Goal: Transaction & Acquisition: Purchase product/service

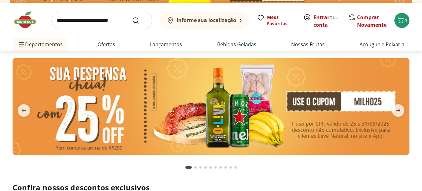
scroll to position [19, 0]
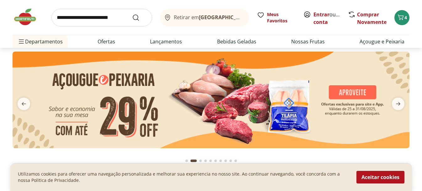
click at [345, 91] on img at bounding box center [211, 99] width 397 height 96
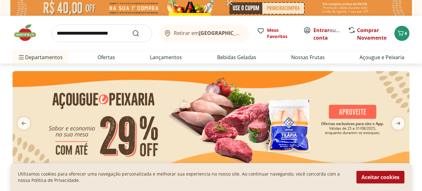
select select "**********"
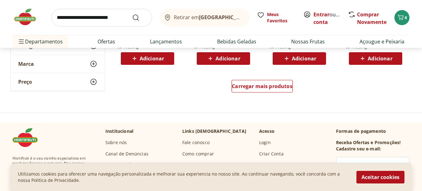
scroll to position [452, 0]
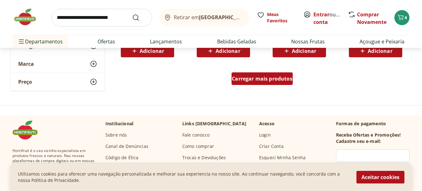
click at [257, 81] on span "Carregar mais produtos" at bounding box center [262, 78] width 61 height 5
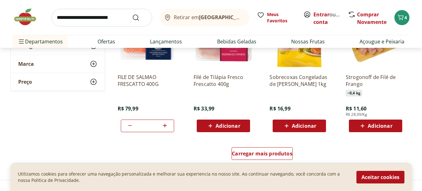
scroll to position [831, 0]
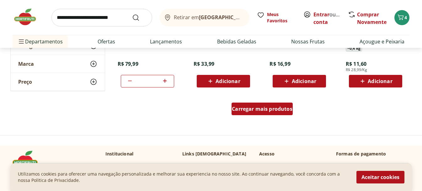
click at [257, 106] on span "Carregar mais produtos" at bounding box center [262, 108] width 61 height 5
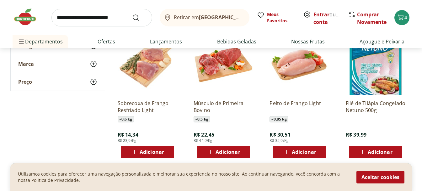
scroll to position [1167, 0]
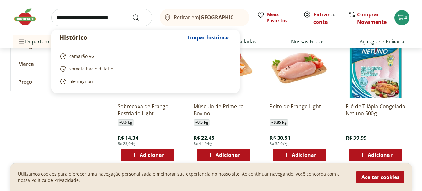
click at [119, 15] on input "search" at bounding box center [101, 18] width 101 height 18
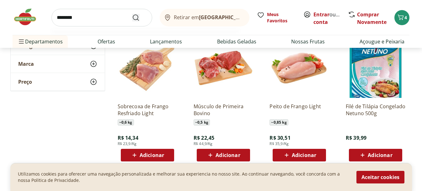
type input "********"
click at [132, 18] on icon "Submit Search" at bounding box center [136, 18] width 8 height 8
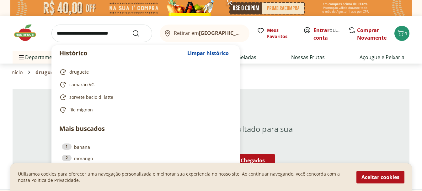
click at [125, 32] on input "search" at bounding box center [101, 33] width 101 height 18
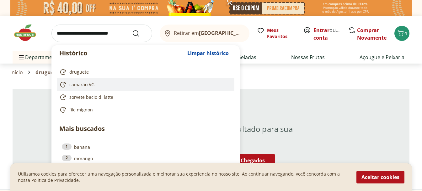
click at [89, 84] on span "camarão VG" at bounding box center [81, 84] width 25 height 6
type input "**********"
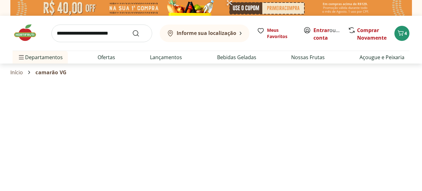
scroll to position [167, 0]
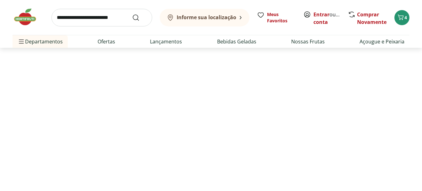
select select "**********"
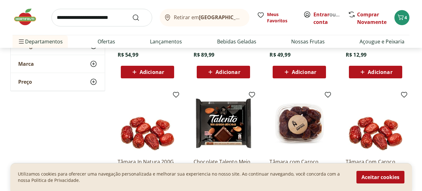
scroll to position [327, 0]
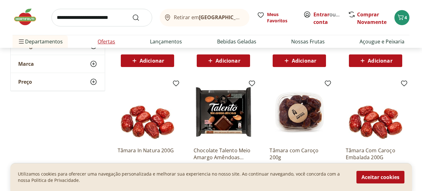
click at [101, 40] on link "Ofertas" at bounding box center [107, 42] width 18 height 8
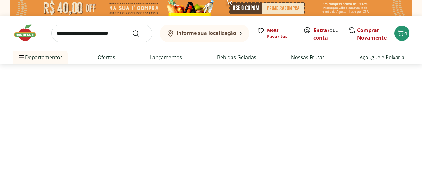
select select "**********"
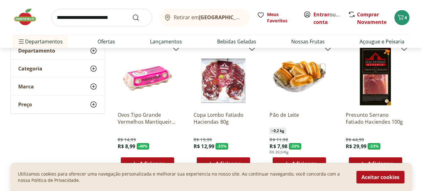
scroll to position [89, 0]
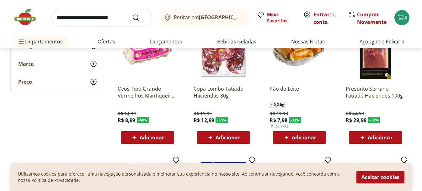
click at [144, 138] on span "Adicionar" at bounding box center [152, 137] width 24 height 5
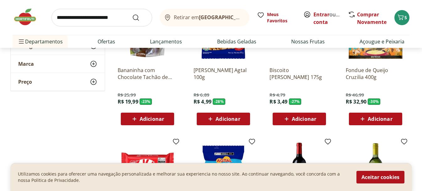
scroll to position [254, 0]
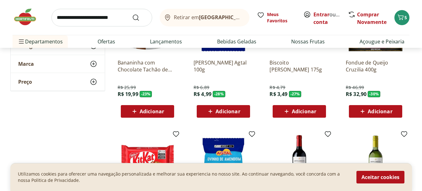
click at [290, 114] on icon at bounding box center [287, 111] width 8 height 8
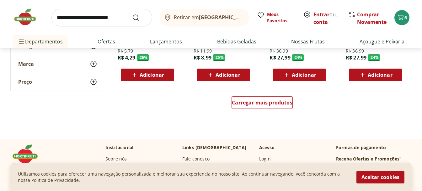
scroll to position [438, 0]
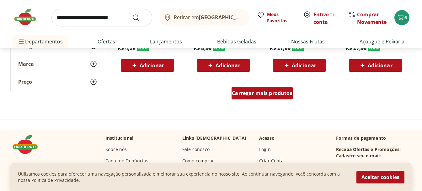
click at [258, 94] on span "Carregar mais produtos" at bounding box center [262, 92] width 61 height 5
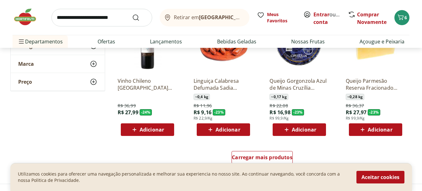
scroll to position [785, 0]
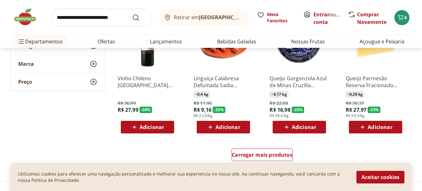
click at [299, 129] on span "Adicionar" at bounding box center [304, 126] width 24 height 5
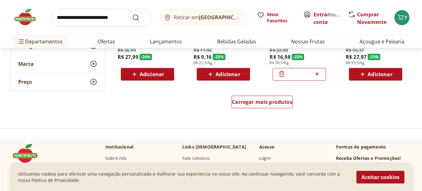
scroll to position [846, 0]
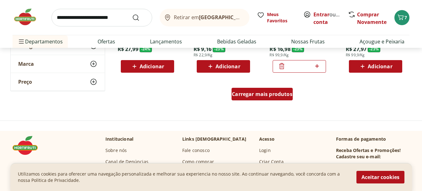
click at [269, 96] on span "Carregar mais produtos" at bounding box center [262, 93] width 61 height 5
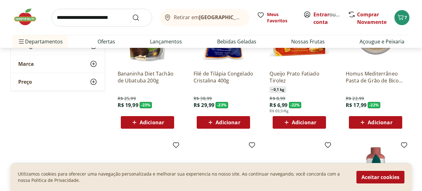
scroll to position [933, 0]
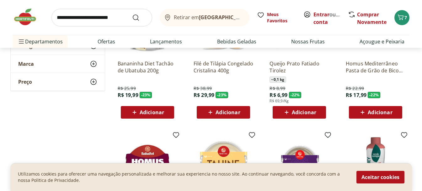
click at [293, 113] on span "Adicionar" at bounding box center [304, 112] width 24 height 5
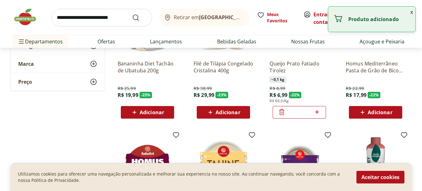
click at [317, 110] on icon at bounding box center [317, 112] width 8 height 8
type input "*"
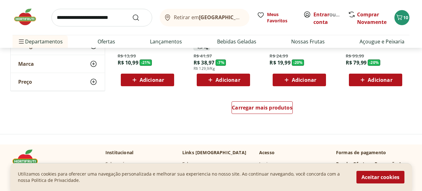
scroll to position [1238, 0]
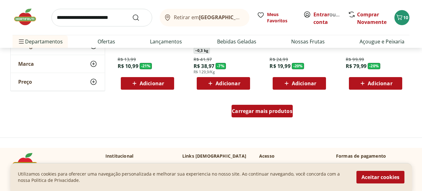
click at [262, 111] on span "Carregar mais produtos" at bounding box center [262, 110] width 61 height 5
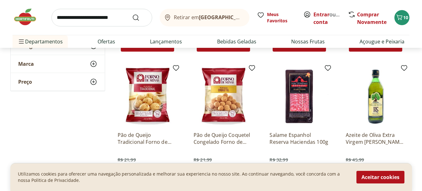
scroll to position [1572, 0]
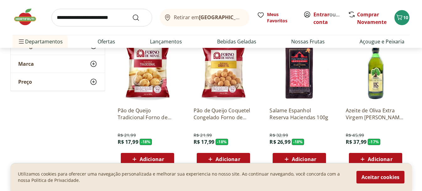
click at [158, 156] on span "Adicionar" at bounding box center [152, 158] width 24 height 5
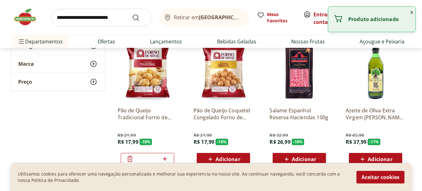
click at [233, 157] on span "Adicionar" at bounding box center [228, 158] width 24 height 5
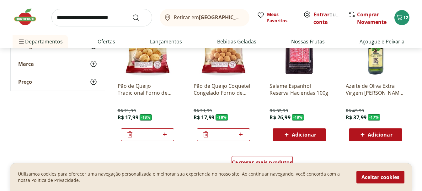
scroll to position [1605, 0]
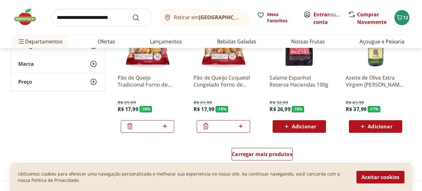
click at [379, 128] on span "Adicionar" at bounding box center [380, 126] width 24 height 5
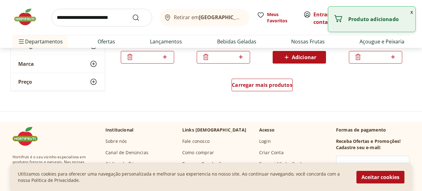
scroll to position [1678, 0]
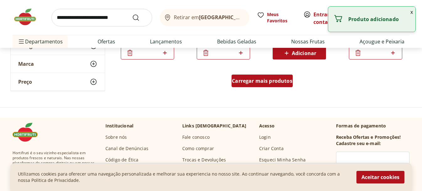
click at [263, 78] on span "Carregar mais produtos" at bounding box center [262, 80] width 61 height 5
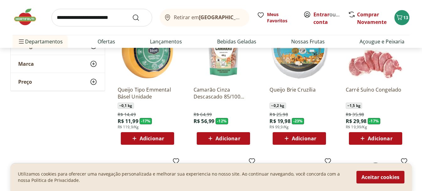
scroll to position [1721, 0]
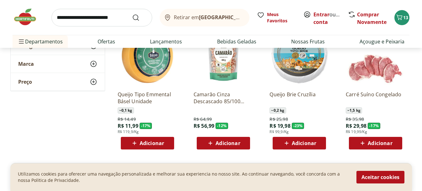
click at [299, 142] on span "Adicionar" at bounding box center [304, 142] width 24 height 5
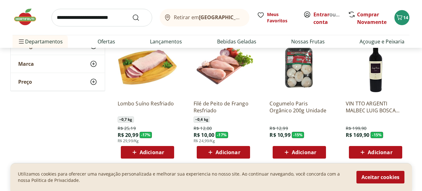
scroll to position [1855, 0]
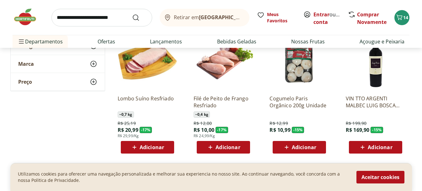
click at [302, 146] on span "Adicionar" at bounding box center [304, 146] width 24 height 5
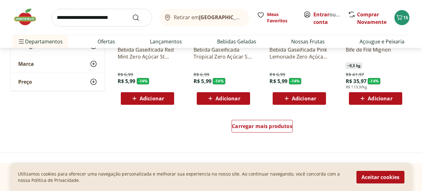
scroll to position [2051, 0]
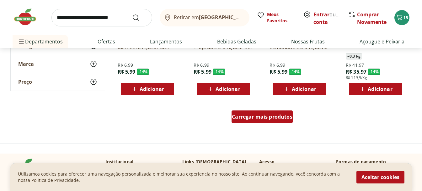
click at [257, 116] on span "Carregar mais produtos" at bounding box center [262, 116] width 61 height 5
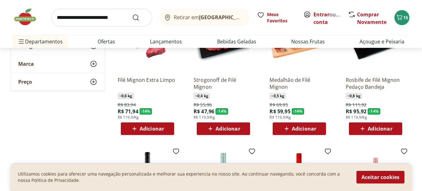
scroll to position [2173, 0]
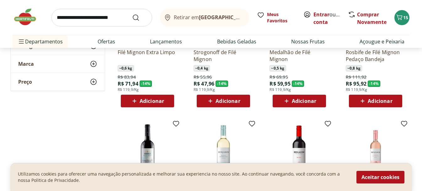
click at [150, 101] on span "Adicionar" at bounding box center [152, 100] width 24 height 5
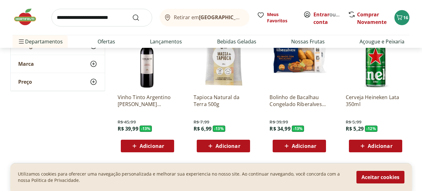
scroll to position [2448, 0]
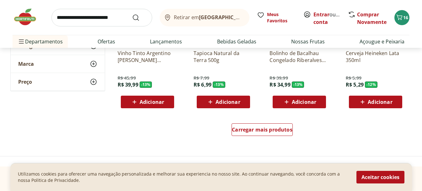
click at [302, 103] on span "Adicionar" at bounding box center [304, 101] width 24 height 5
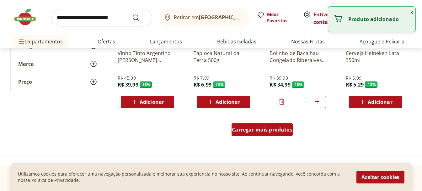
click at [262, 129] on span "Carregar mais produtos" at bounding box center [262, 129] width 61 height 5
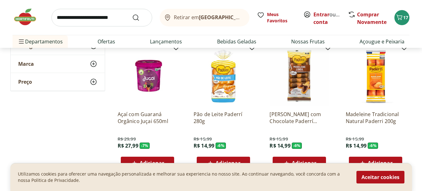
scroll to position [2809, 0]
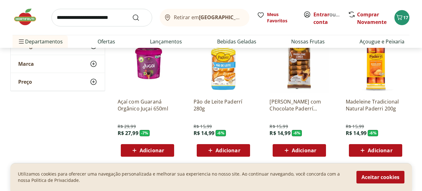
click at [378, 150] on span "Adicionar" at bounding box center [380, 150] width 24 height 5
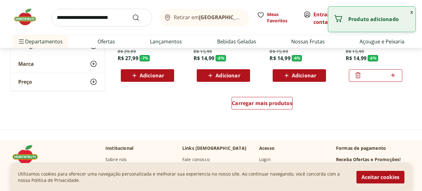
scroll to position [2890, 0]
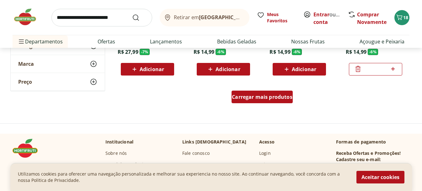
click at [267, 98] on span "Carregar mais produtos" at bounding box center [262, 96] width 61 height 5
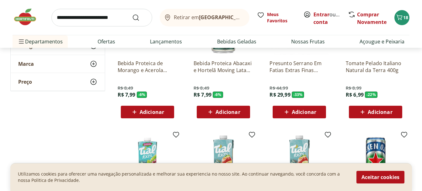
scroll to position [3139, 0]
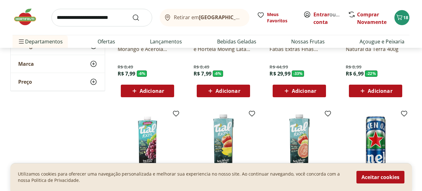
click at [376, 94] on span "Adicionar" at bounding box center [376, 91] width 34 height 8
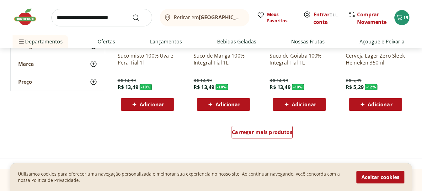
scroll to position [3271, 0]
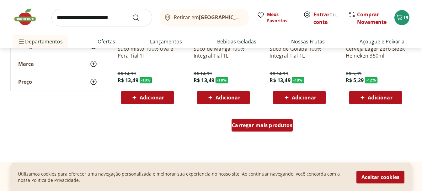
click at [273, 125] on span "Carregar mais produtos" at bounding box center [262, 124] width 61 height 5
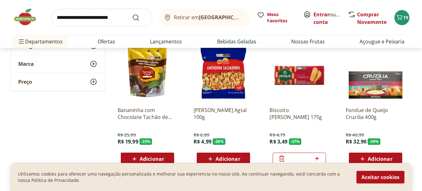
scroll to position [221, 0]
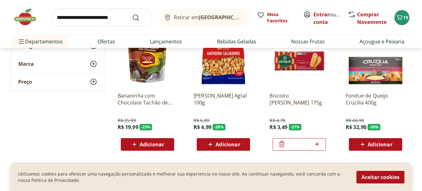
click at [228, 145] on span "Adicionar" at bounding box center [228, 144] width 24 height 5
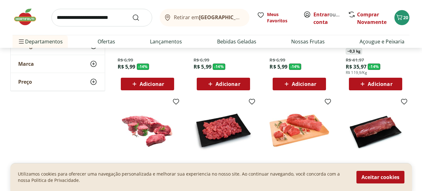
scroll to position [2064, 0]
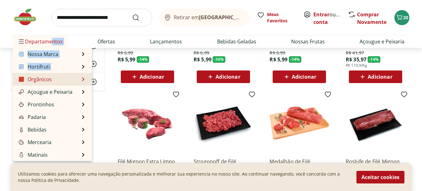
drag, startPoint x: 48, startPoint y: 42, endPoint x: 55, endPoint y: 81, distance: 39.0
click at [55, 48] on li "Departamentos Nossa Marca Nossa Marca Ver tudo do departamento Açougue & Peixar…" at bounding box center [40, 41] width 55 height 13
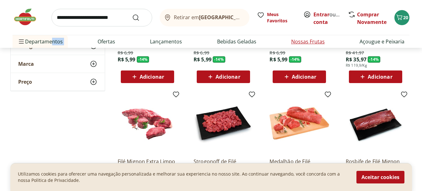
click at [311, 40] on link "Nossas Frutas" at bounding box center [308, 42] width 34 height 8
select select "**********"
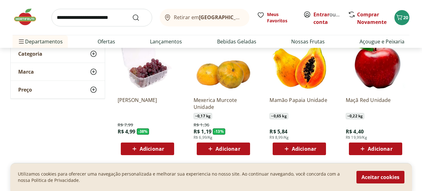
scroll to position [89, 0]
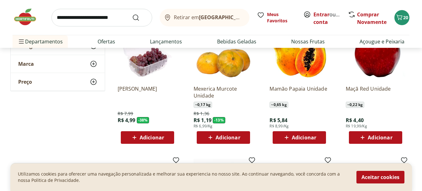
click at [152, 136] on span "Adicionar" at bounding box center [152, 137] width 24 height 5
click at [224, 140] on span "Adicionar" at bounding box center [228, 137] width 24 height 5
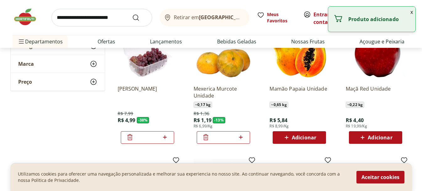
click at [242, 134] on icon at bounding box center [241, 137] width 8 height 8
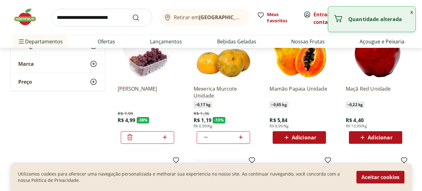
type input "*"
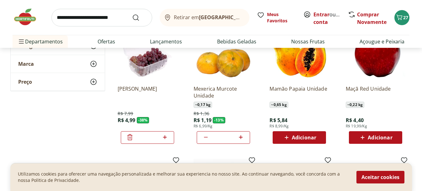
click at [309, 133] on div "Adicionar" at bounding box center [299, 137] width 43 height 11
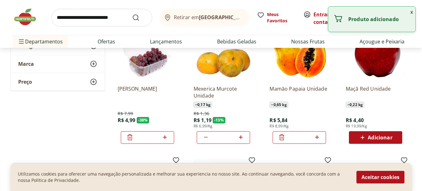
click at [317, 134] on icon at bounding box center [317, 137] width 8 height 8
type input "*"
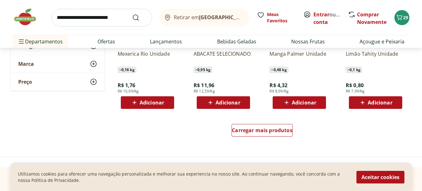
scroll to position [404, 0]
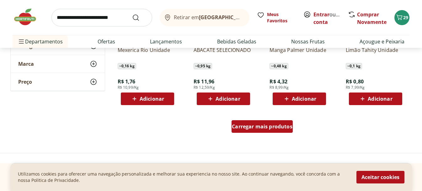
click at [256, 125] on span "Carregar mais produtos" at bounding box center [262, 126] width 61 height 5
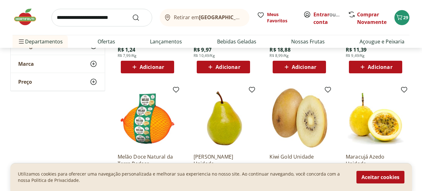
scroll to position [747, 0]
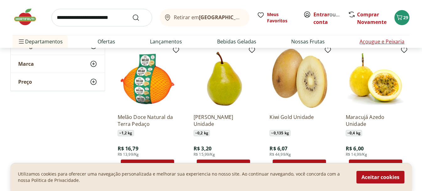
click at [386, 42] on link "Açougue e Peixaria" at bounding box center [382, 42] width 45 height 8
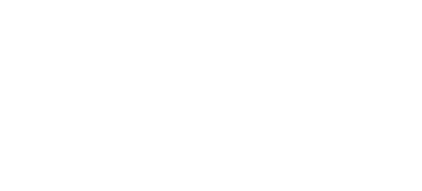
select select "**********"
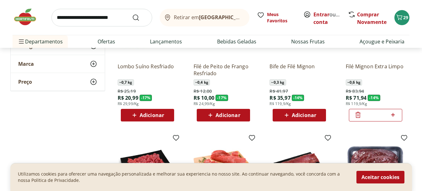
scroll to position [231, 0]
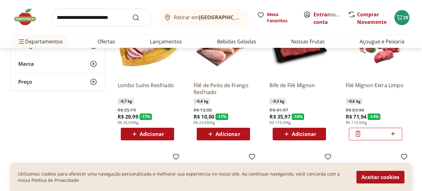
click at [120, 21] on input "search" at bounding box center [101, 18] width 101 height 18
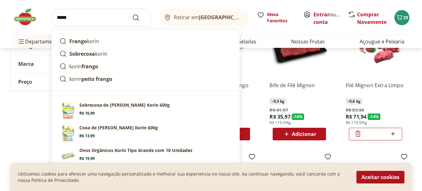
type input "*****"
click at [132, 14] on button "Submit Search" at bounding box center [139, 18] width 15 height 8
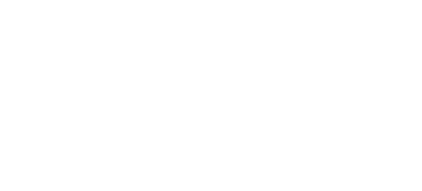
select select "**********"
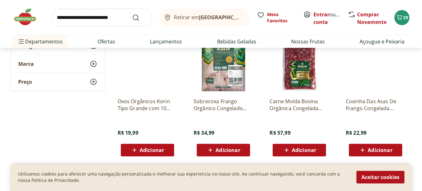
scroll to position [221, 0]
